Goal: Information Seeking & Learning: Learn about a topic

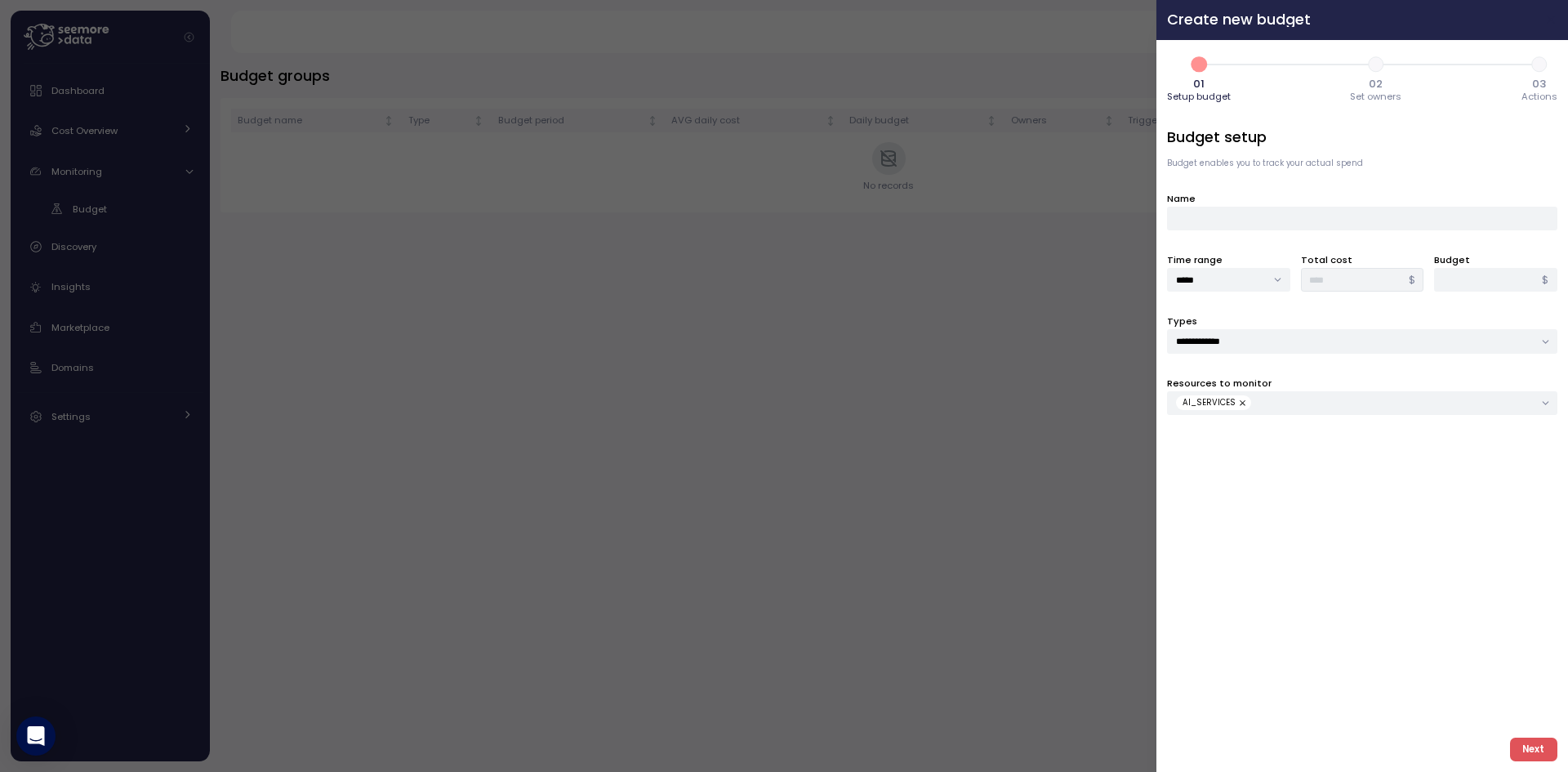
click at [1547, 18] on icon "button" at bounding box center [1552, 20] width 13 height 13
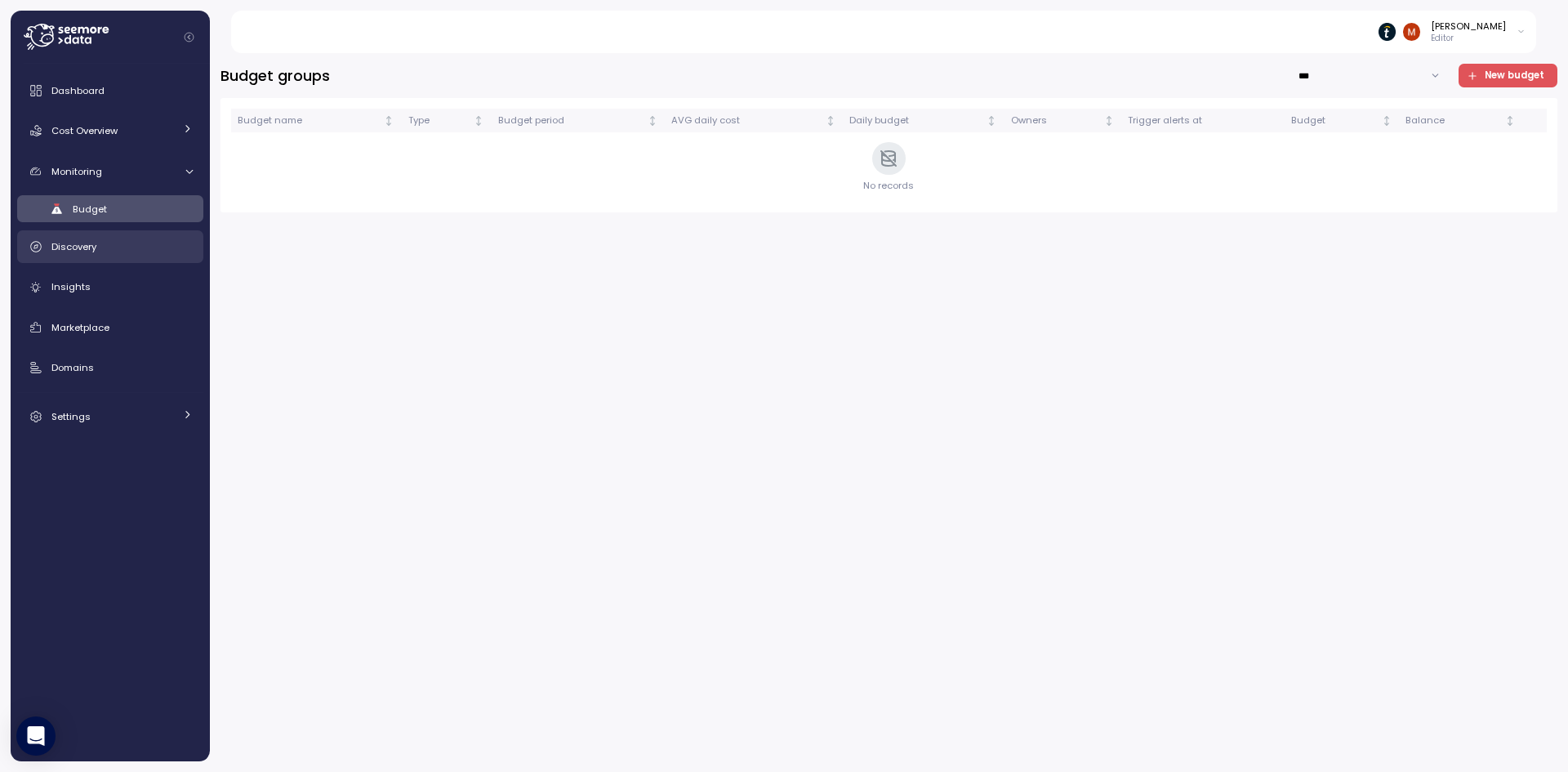
click at [67, 249] on span "Discovery" at bounding box center [73, 247] width 45 height 13
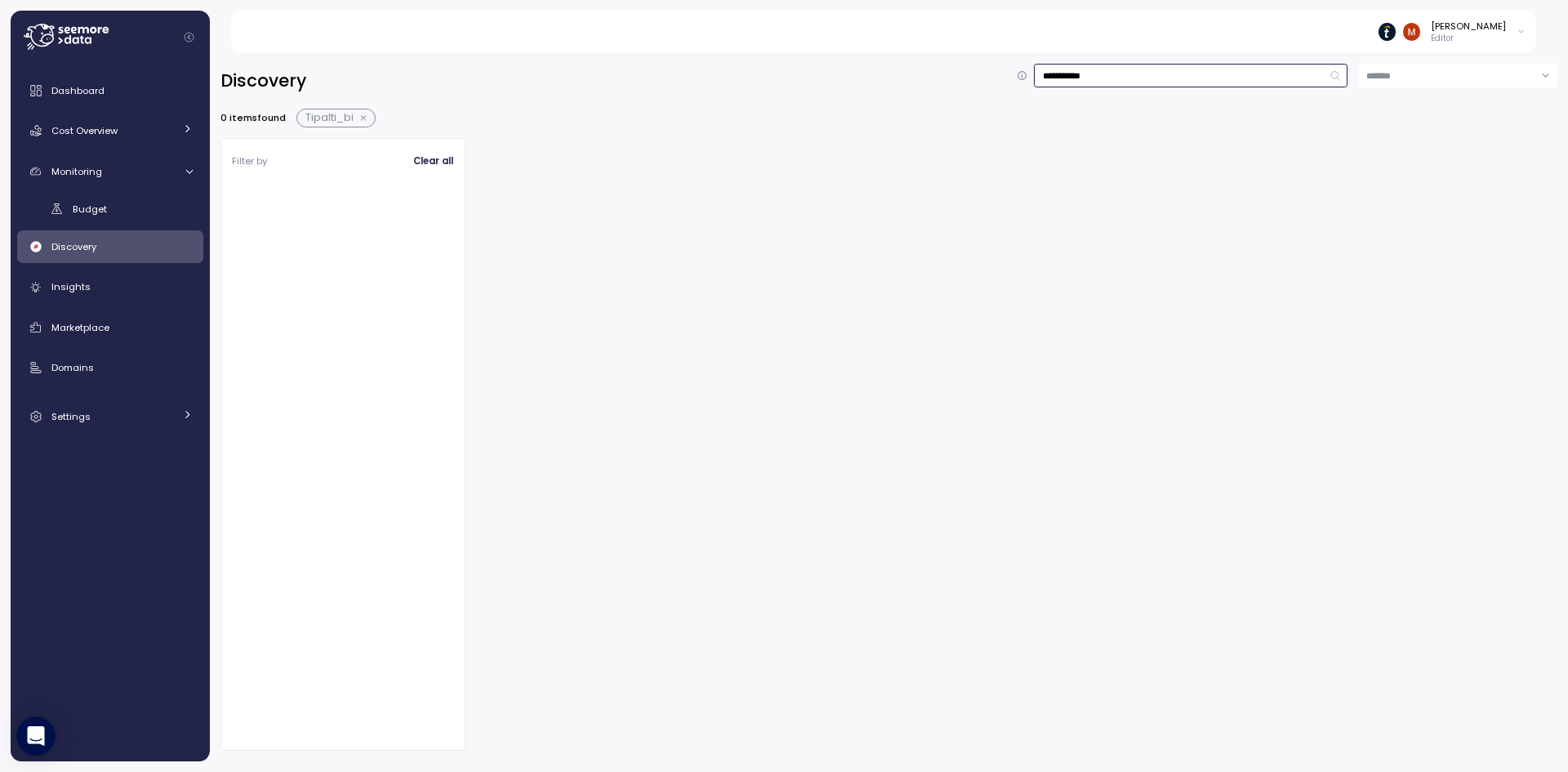
drag, startPoint x: 1079, startPoint y: 78, endPoint x: 1021, endPoint y: 75, distance: 58.1
click at [1022, 75] on div "**********" at bounding box center [1182, 75] width 331 height 24
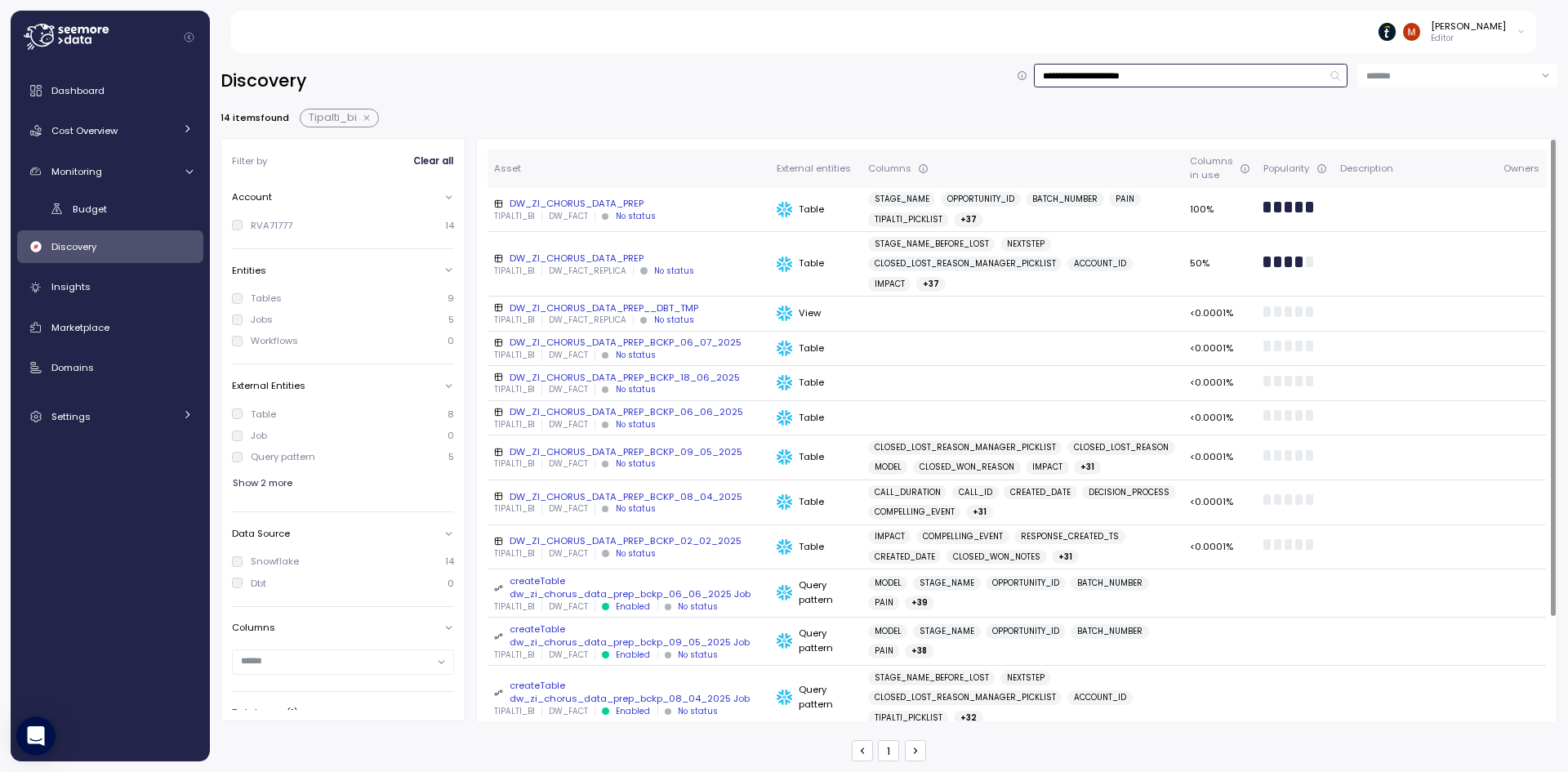
type input "**********"
click at [566, 203] on div "DW_ZI_CHORUS_DATA_PREP" at bounding box center [629, 204] width 270 height 13
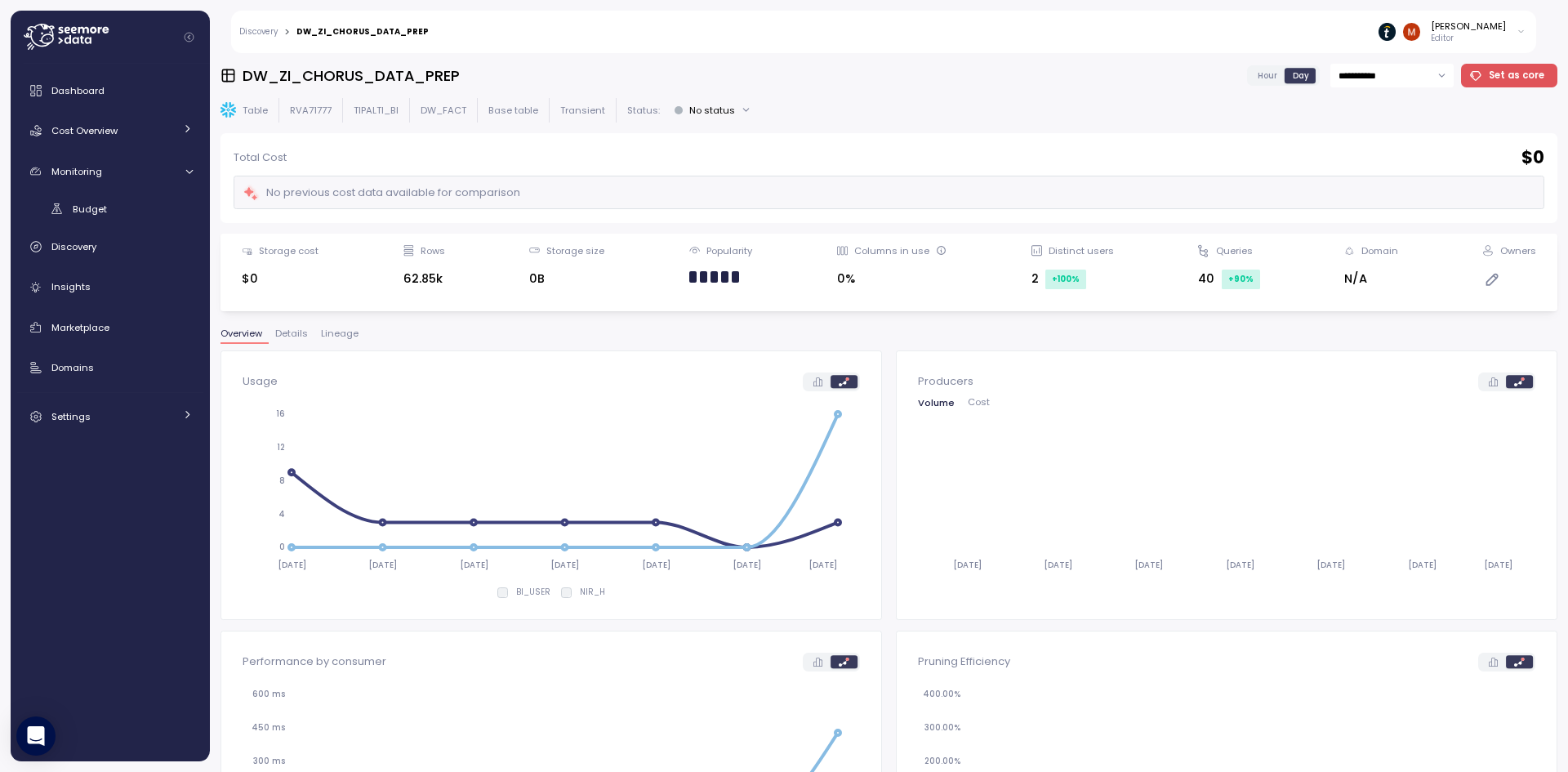
click at [297, 333] on span "Details" at bounding box center [292, 333] width 33 height 9
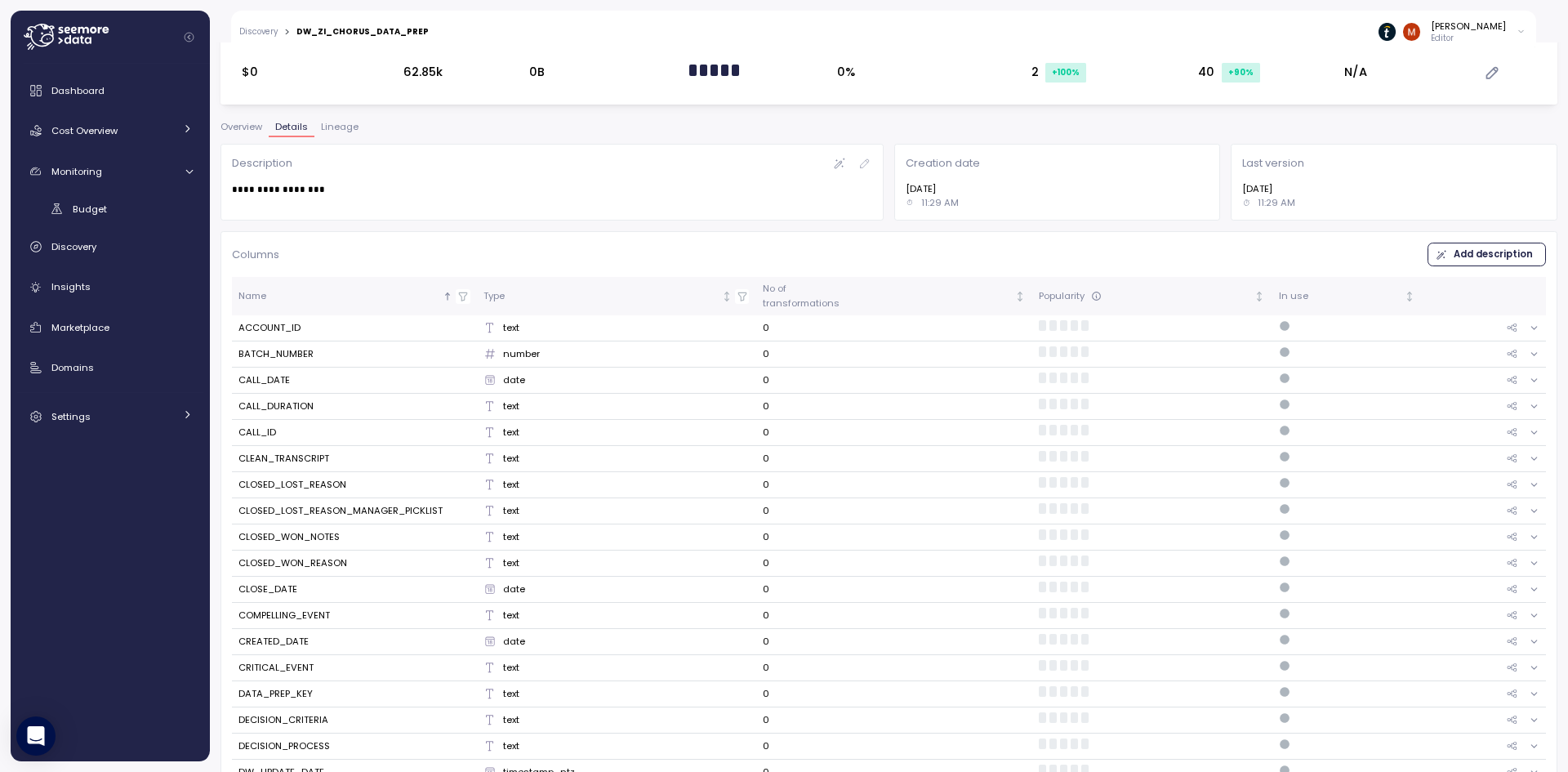
scroll to position [327, 0]
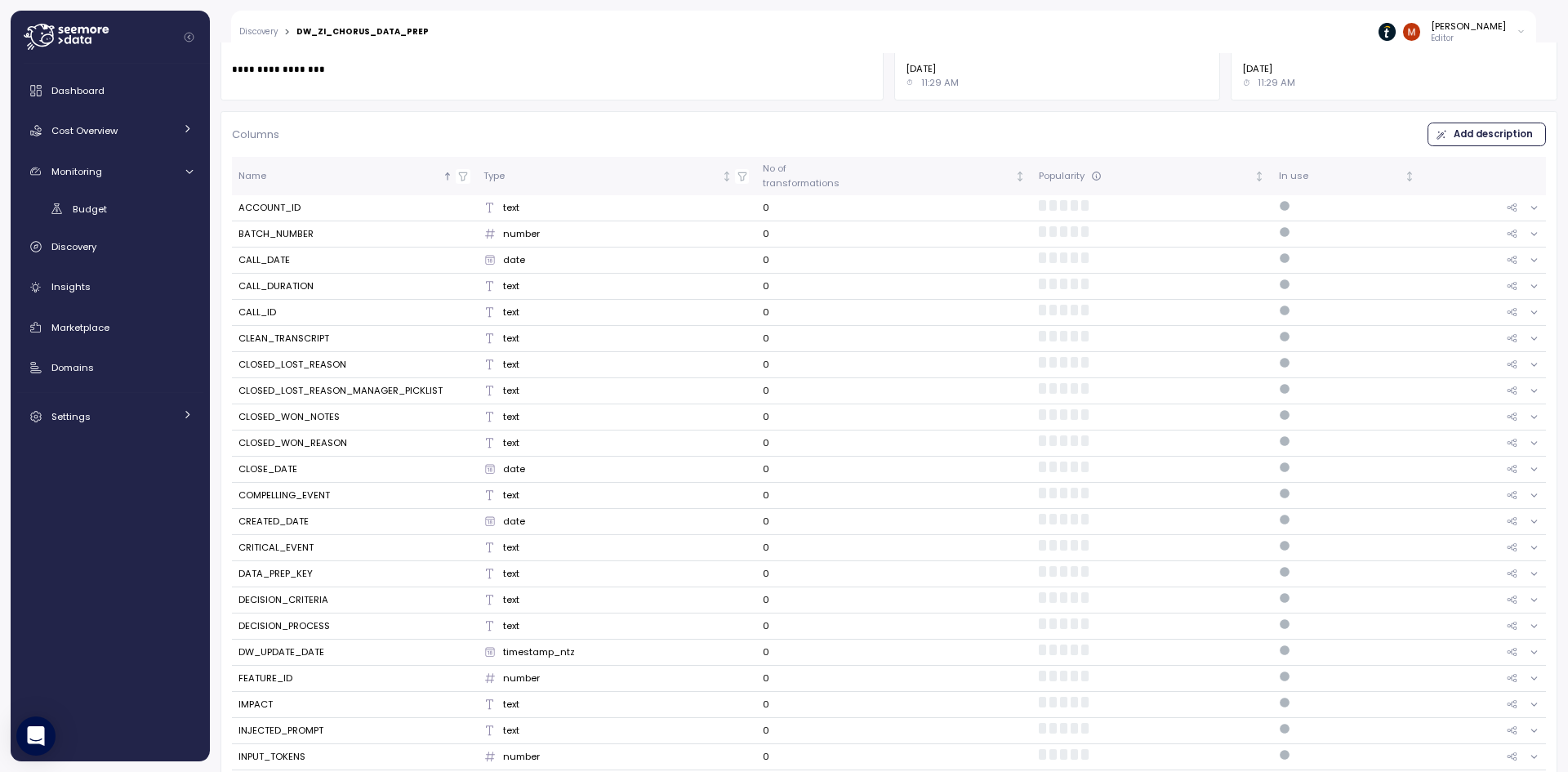
click at [1529, 204] on icon at bounding box center [1534, 208] width 11 height 11
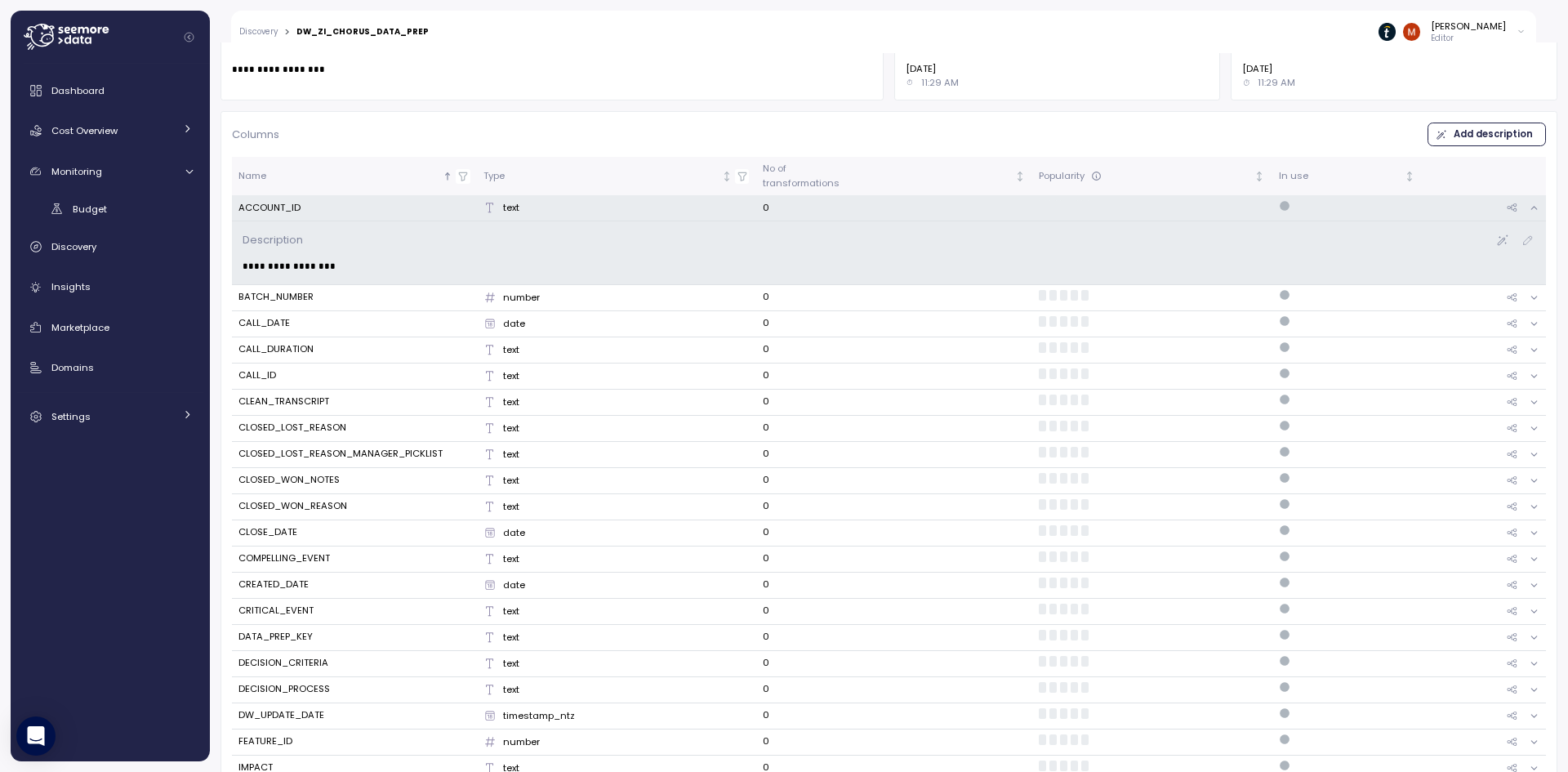
click at [1529, 204] on icon at bounding box center [1534, 208] width 11 height 11
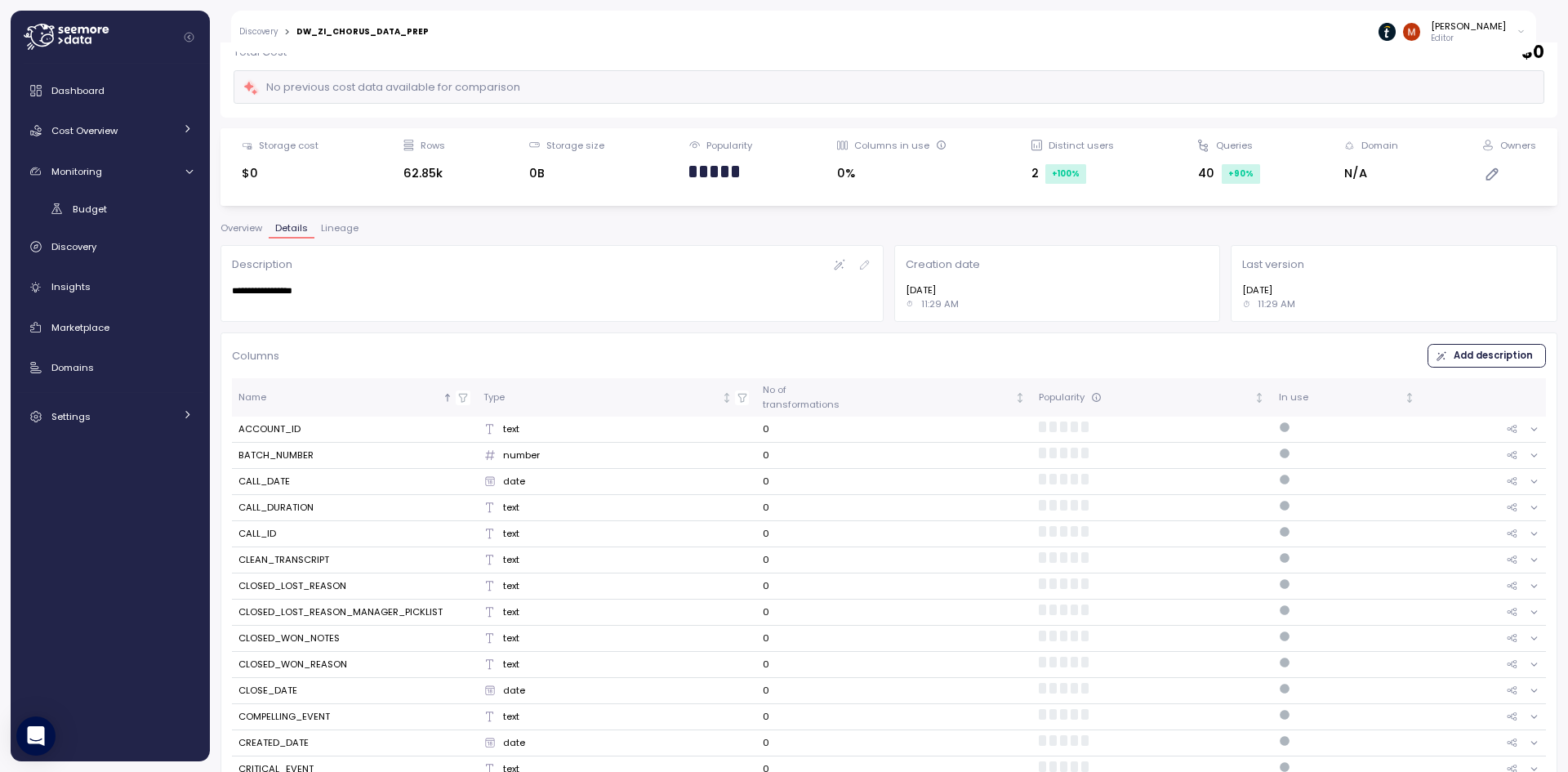
scroll to position [0, 0]
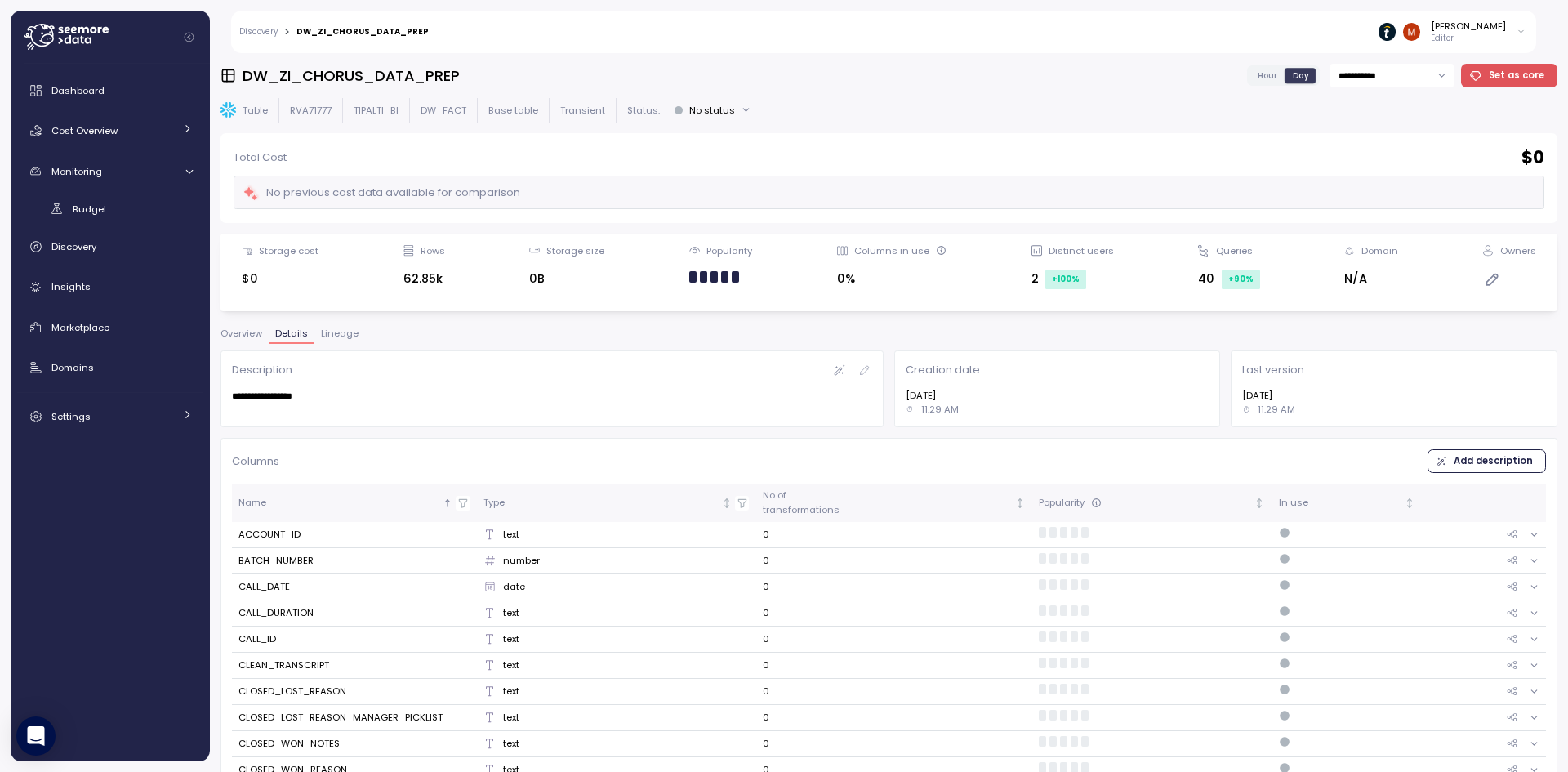
click at [330, 329] on span "Lineage" at bounding box center [340, 333] width 38 height 9
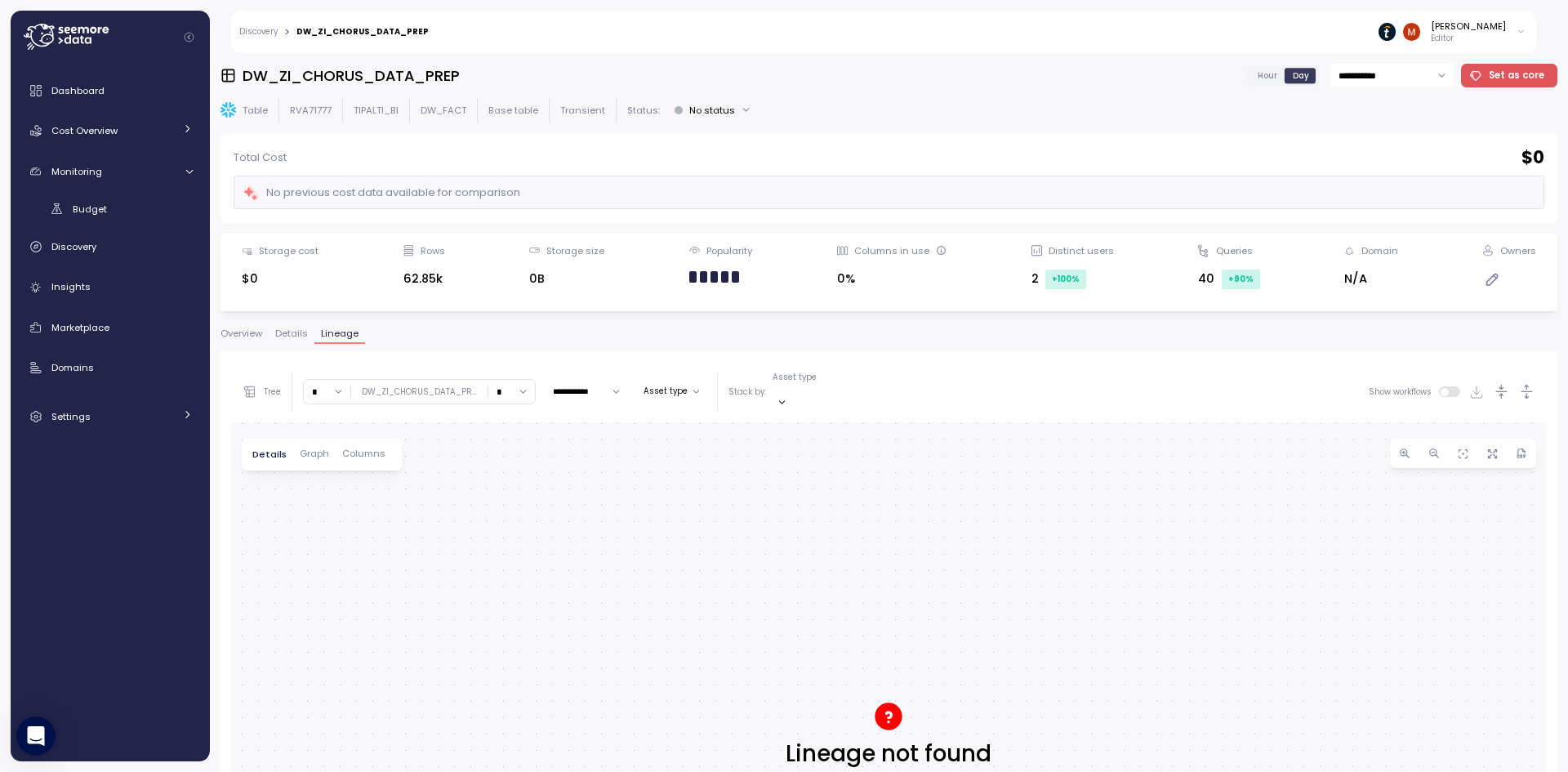
drag, startPoint x: 967, startPoint y: 581, endPoint x: 873, endPoint y: 476, distance: 140.9
click at [873, 476] on div at bounding box center [888, 746] width 1316 height 647
drag, startPoint x: 876, startPoint y: 533, endPoint x: 826, endPoint y: 467, distance: 82.8
click at [826, 467] on div at bounding box center [888, 746] width 1316 height 647
click at [881, 712] on div at bounding box center [888, 746] width 1316 height 647
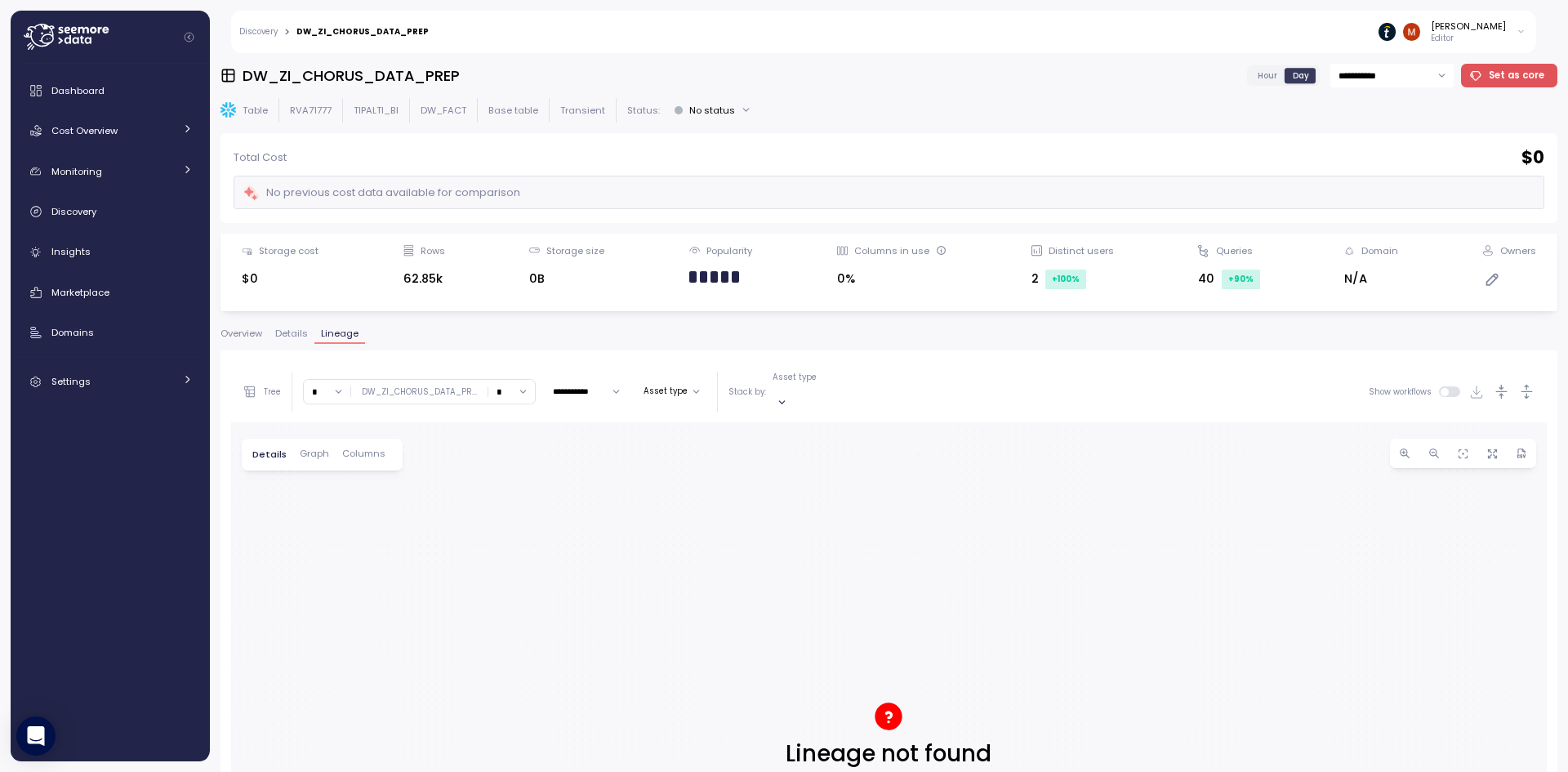
drag, startPoint x: 899, startPoint y: 711, endPoint x: 881, endPoint y: 703, distance: 19.7
click at [881, 703] on div at bounding box center [888, 746] width 1316 height 647
drag, startPoint x: 883, startPoint y: 626, endPoint x: 859, endPoint y: 561, distance: 69.3
click at [836, 553] on div at bounding box center [888, 746] width 1316 height 647
click at [586, 386] on input "**********" at bounding box center [586, 391] width 80 height 20
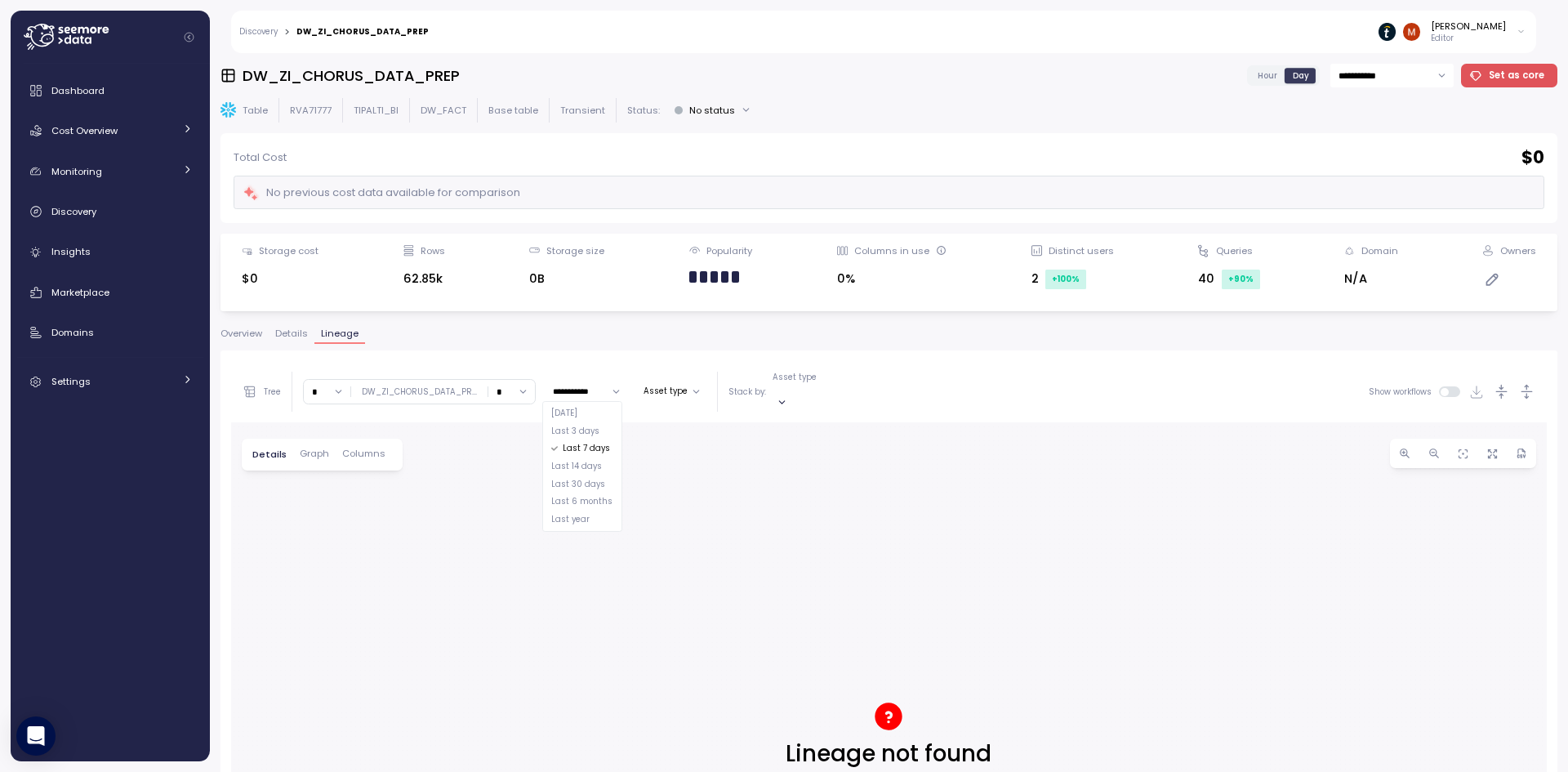
click at [564, 487] on span "Last 30 days" at bounding box center [577, 483] width 54 height 12
type input "**********"
click at [518, 385] on input "*" at bounding box center [511, 391] width 46 height 24
click at [505, 485] on div "2" at bounding box center [507, 484] width 40 height 22
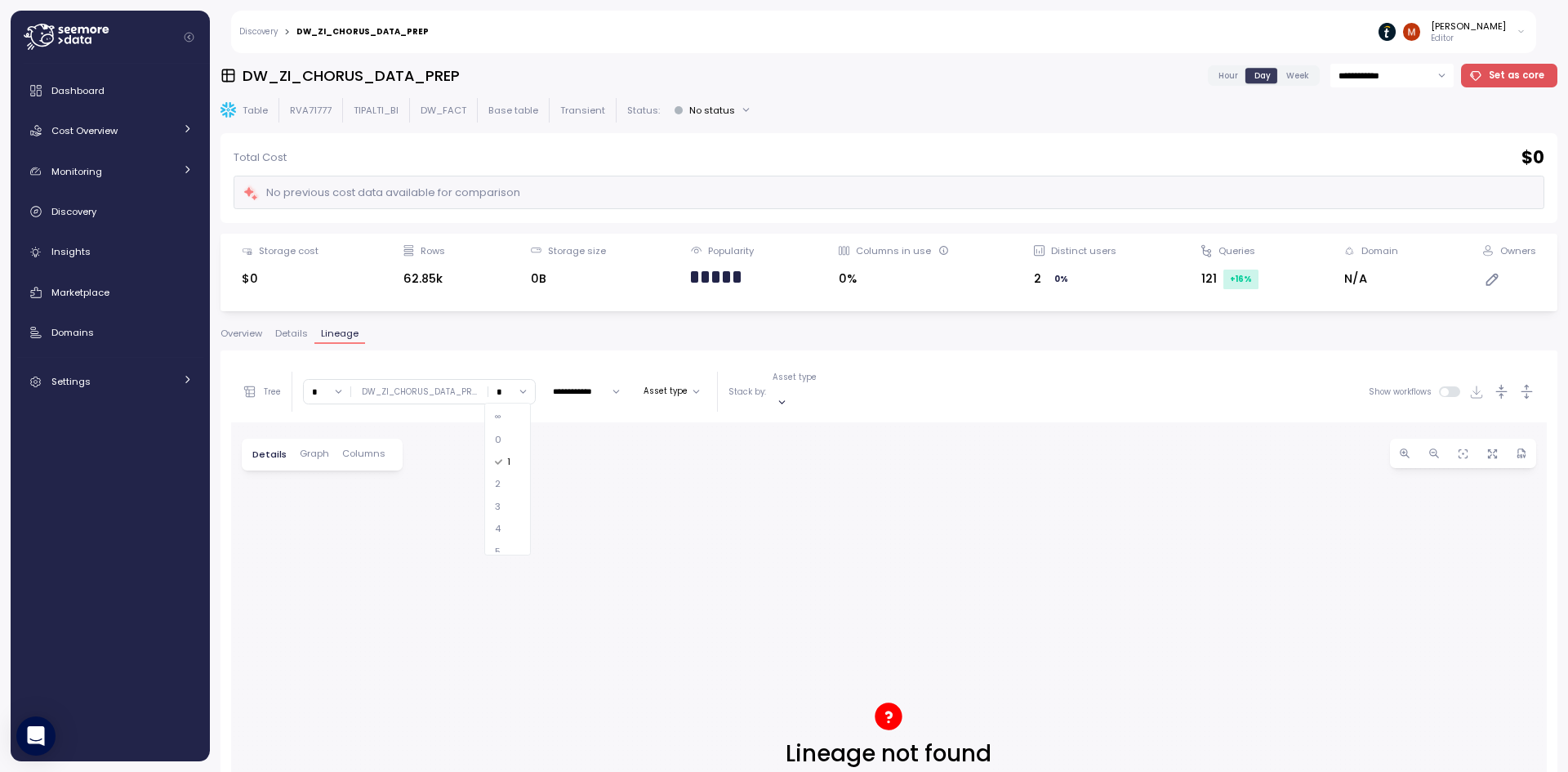
type input "*"
click at [336, 387] on input "*" at bounding box center [327, 391] width 46 height 24
click at [323, 480] on div "2" at bounding box center [327, 484] width 40 height 22
type input "*"
click at [257, 394] on div "**********" at bounding box center [544, 392] width 604 height 40
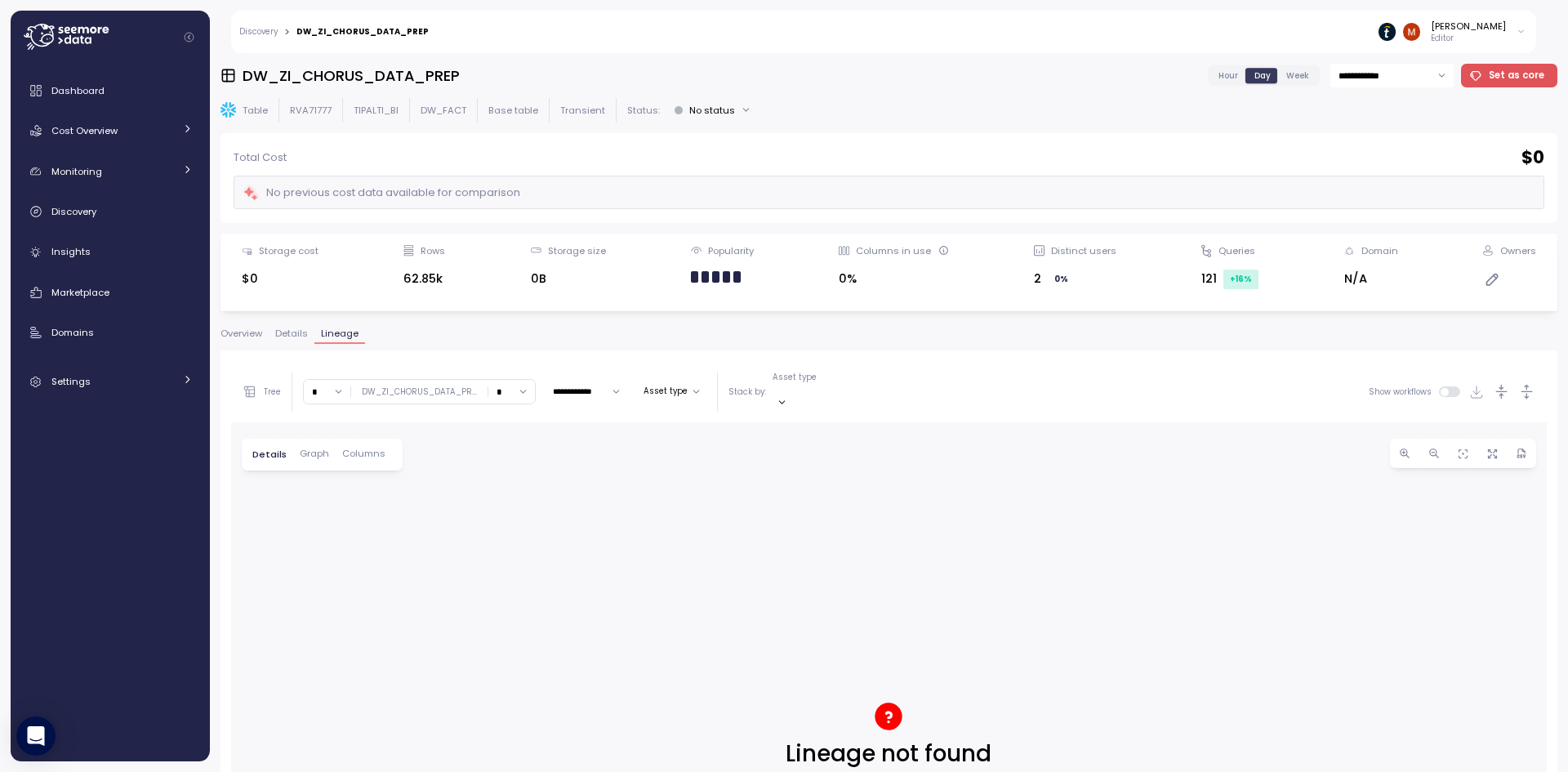
click at [257, 385] on icon at bounding box center [250, 392] width 16 height 16
click at [262, 384] on div "Tree" at bounding box center [261, 392] width 40 height 16
click at [525, 486] on div at bounding box center [888, 746] width 1316 height 647
click at [792, 383] on p "Asset type" at bounding box center [794, 378] width 44 height 12
click at [807, 379] on div "Asset type" at bounding box center [809, 392] width 73 height 40
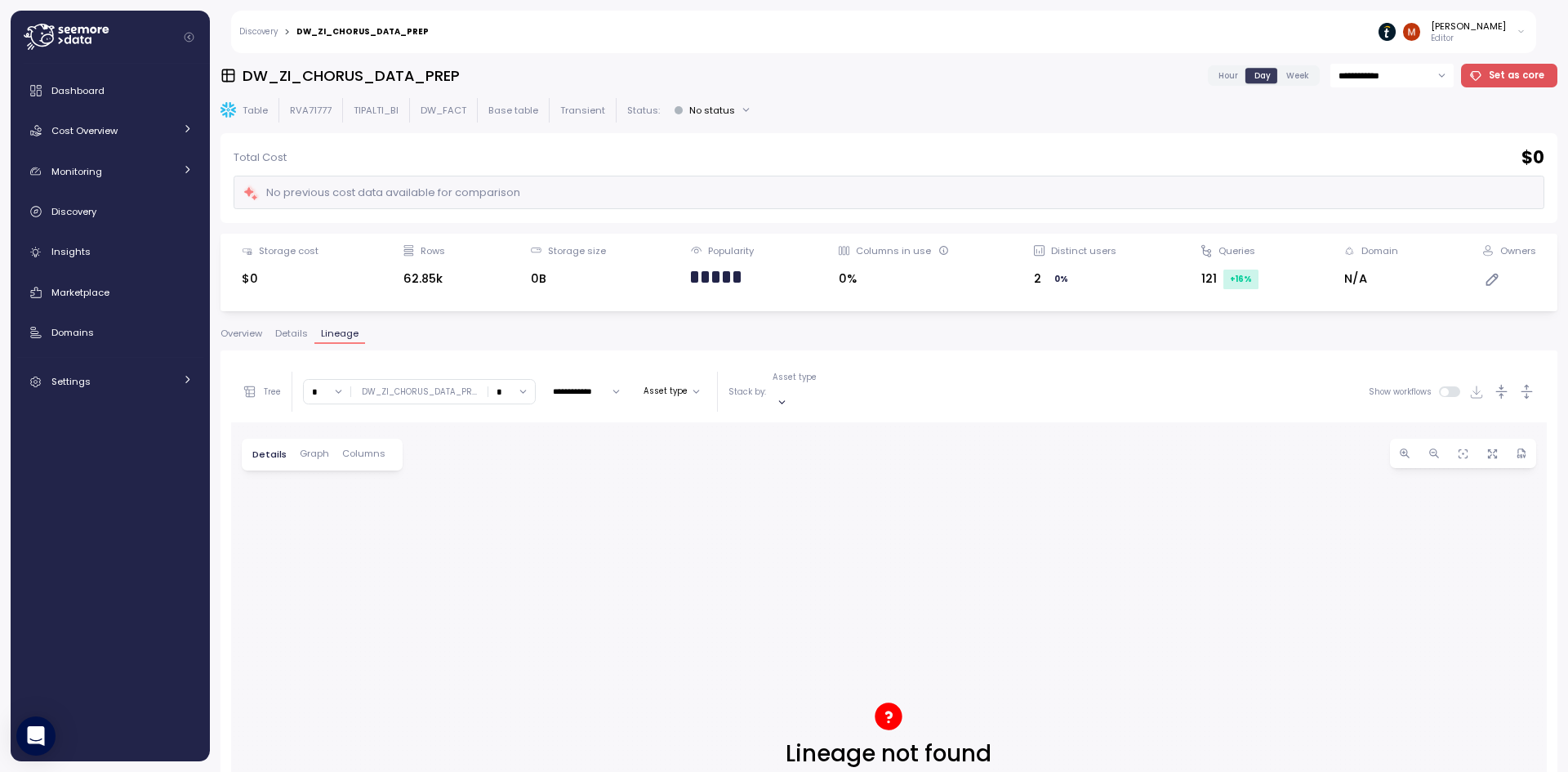
click at [917, 449] on div at bounding box center [888, 746] width 1316 height 647
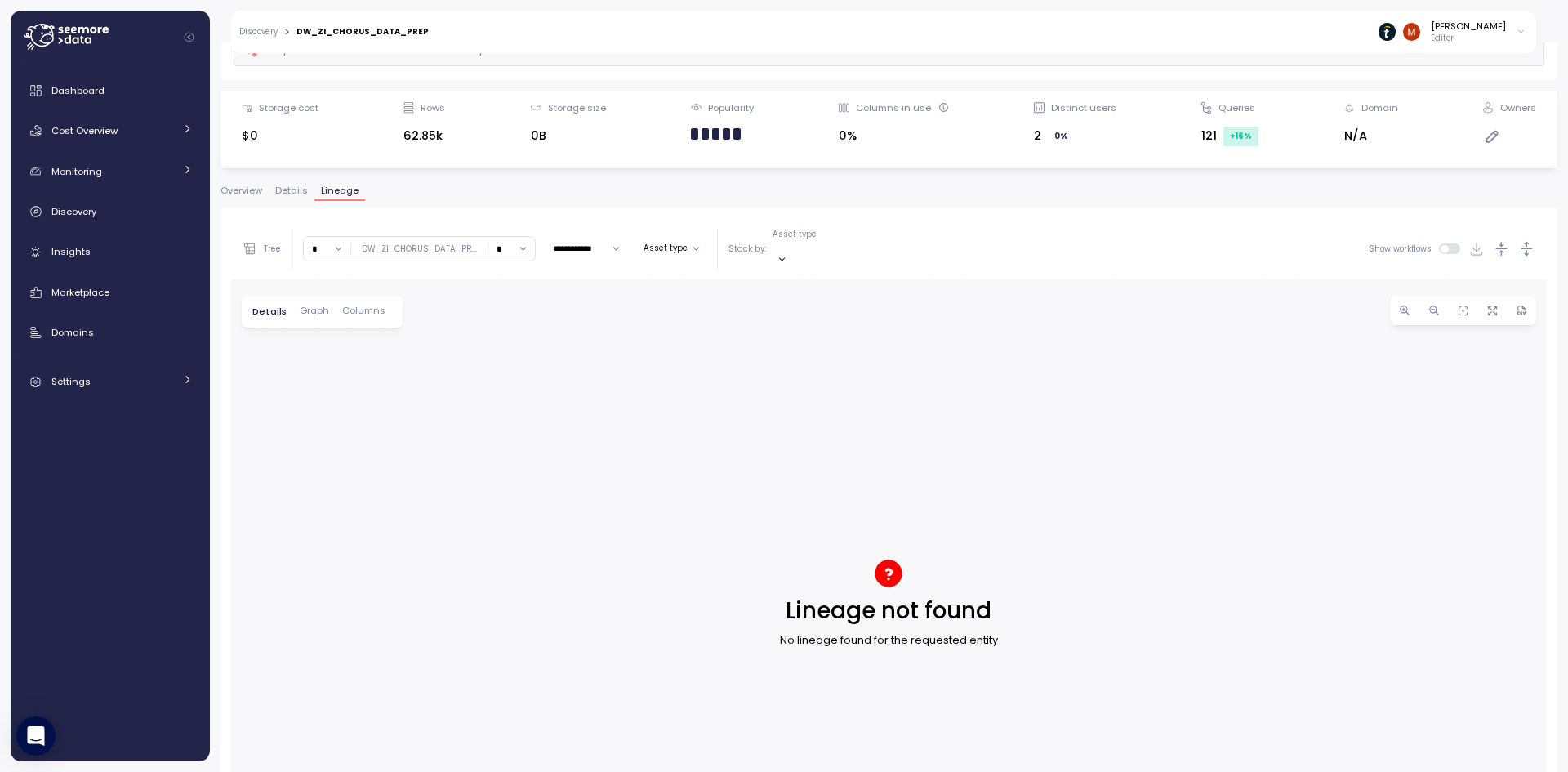
scroll to position [192, 0]
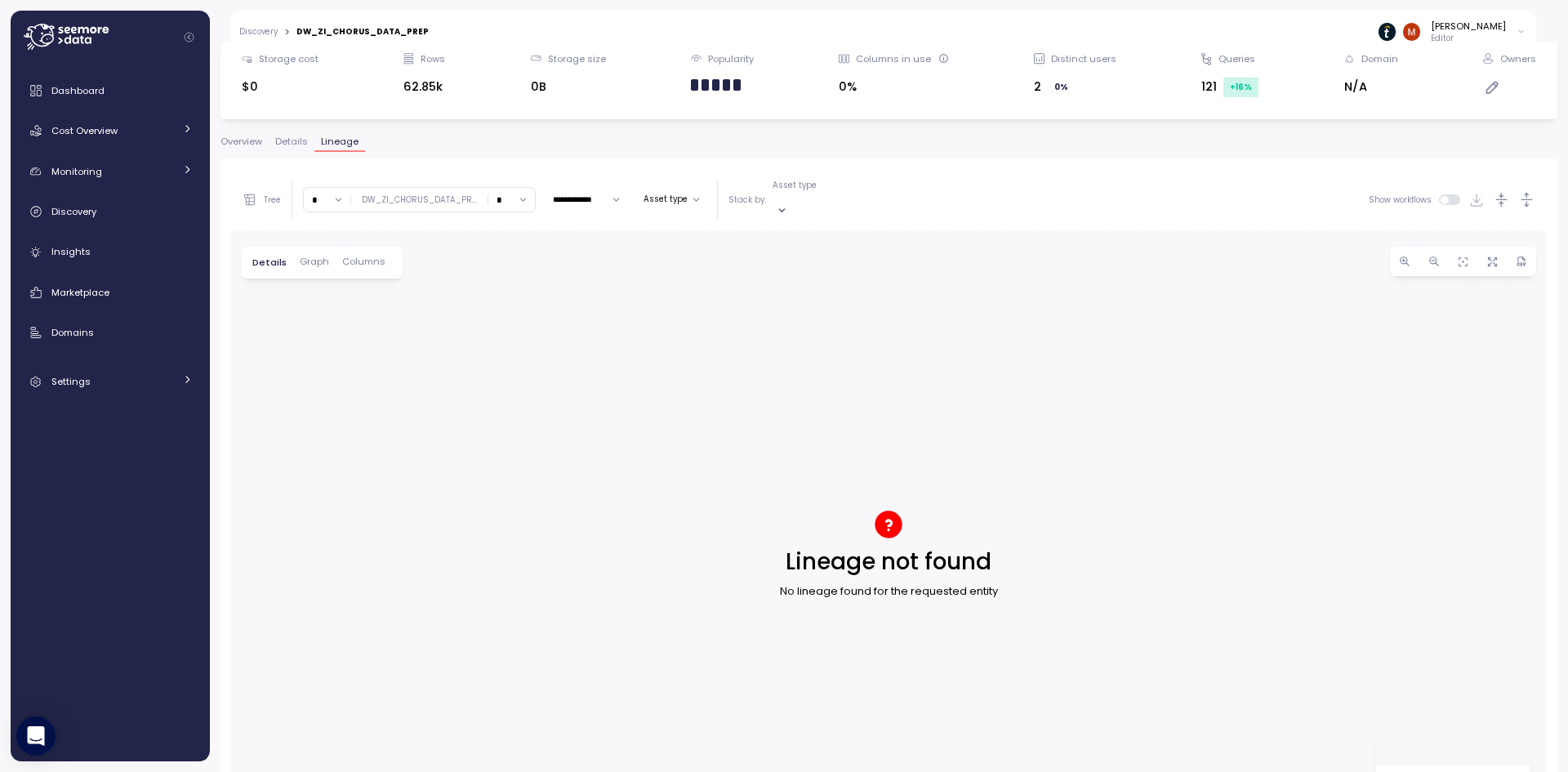
click at [1475, 40] on p "Editor" at bounding box center [1468, 39] width 75 height 12
click at [1149, 448] on div at bounding box center [888, 553] width 1316 height 647
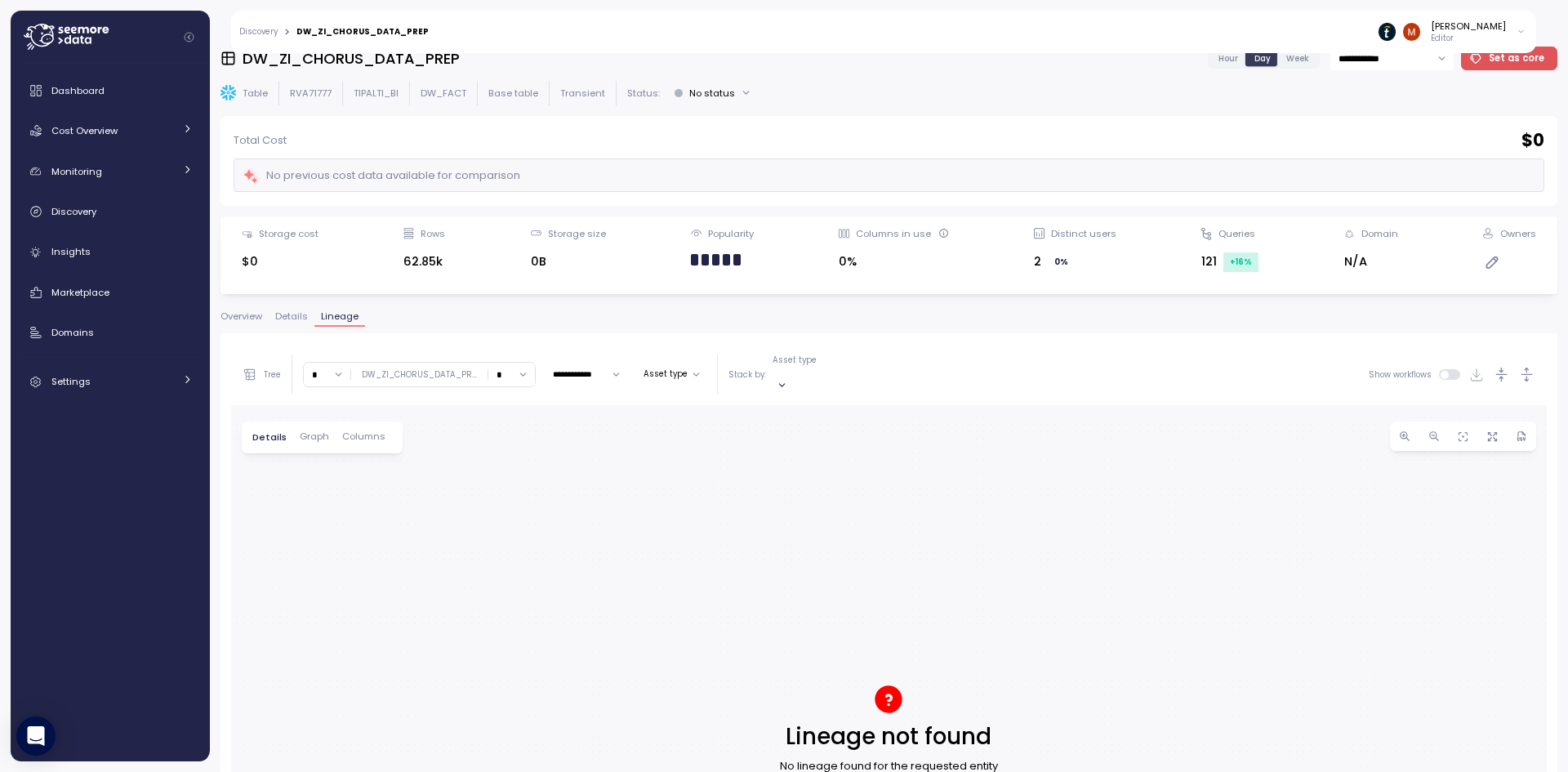
scroll to position [0, 0]
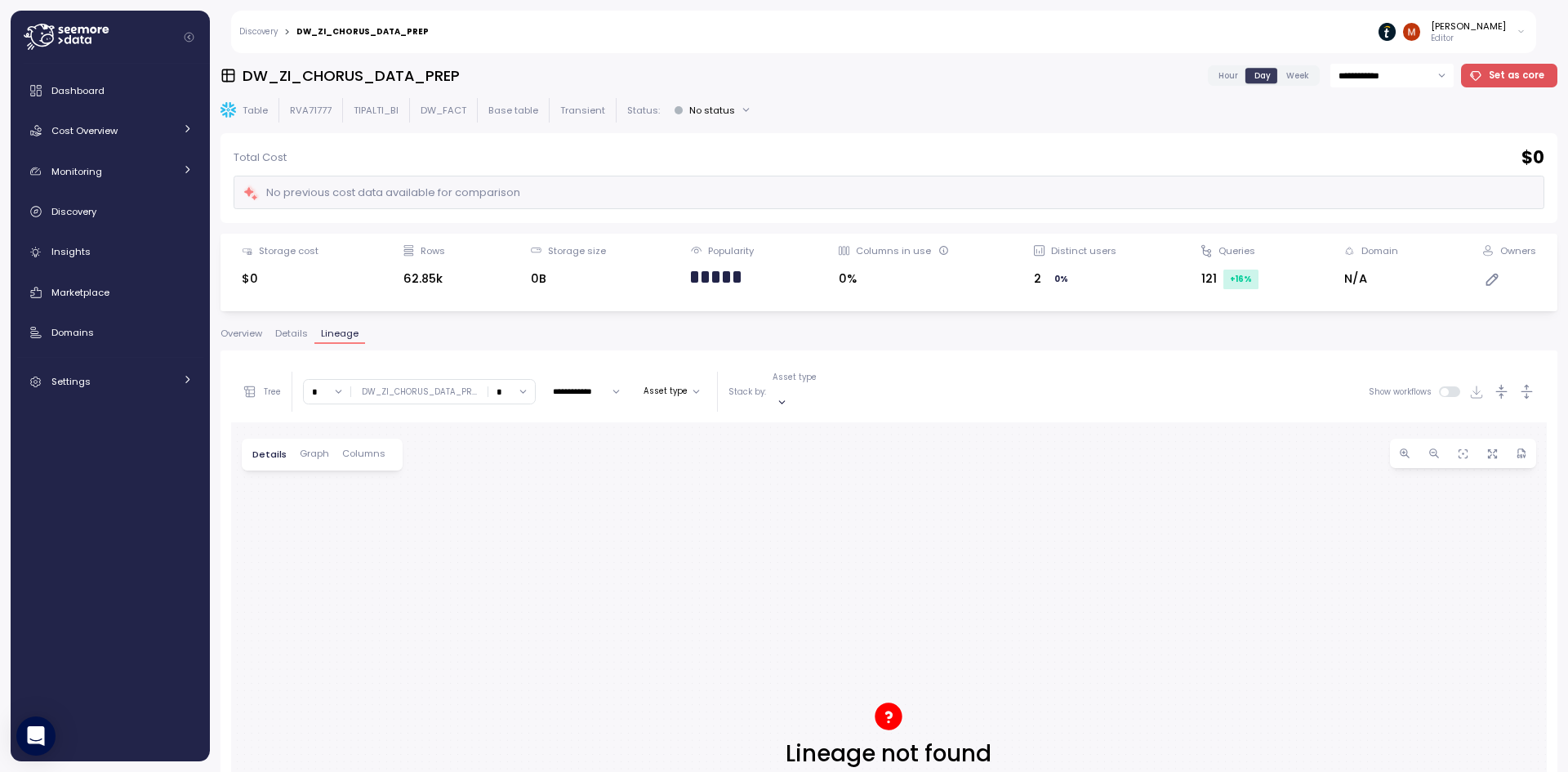
click at [528, 93] on div "**********" at bounding box center [888, 412] width 1337 height 698
click at [432, 78] on h3 "DW_ZI_CHORUS_DATA_PREP" at bounding box center [351, 75] width 217 height 21
copy h3 "DW_ZI_CHORUS_DATA_PREP"
